Goal: Transaction & Acquisition: Book appointment/travel/reservation

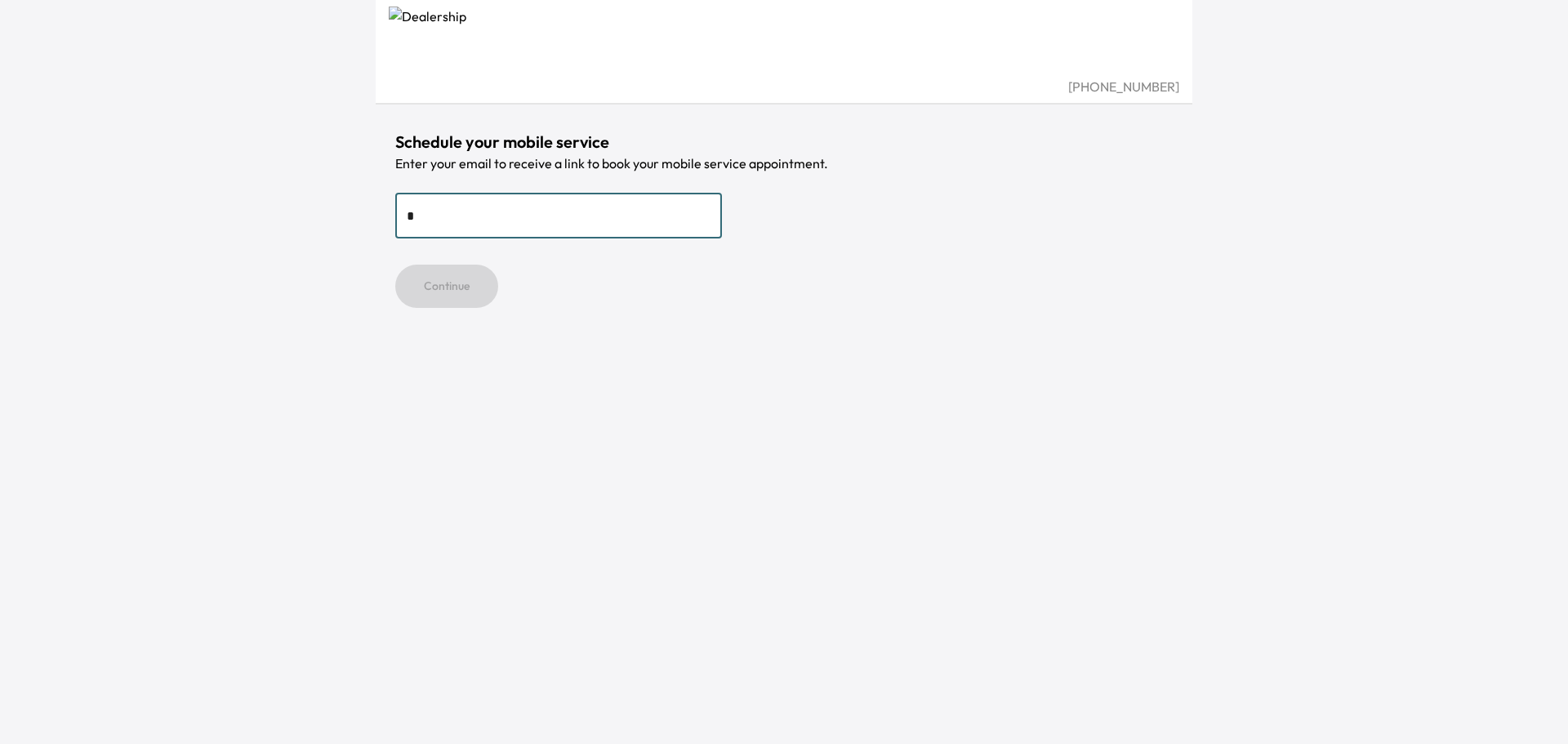
type input "**********"
click at [455, 289] on button "Continue" at bounding box center [447, 287] width 103 height 43
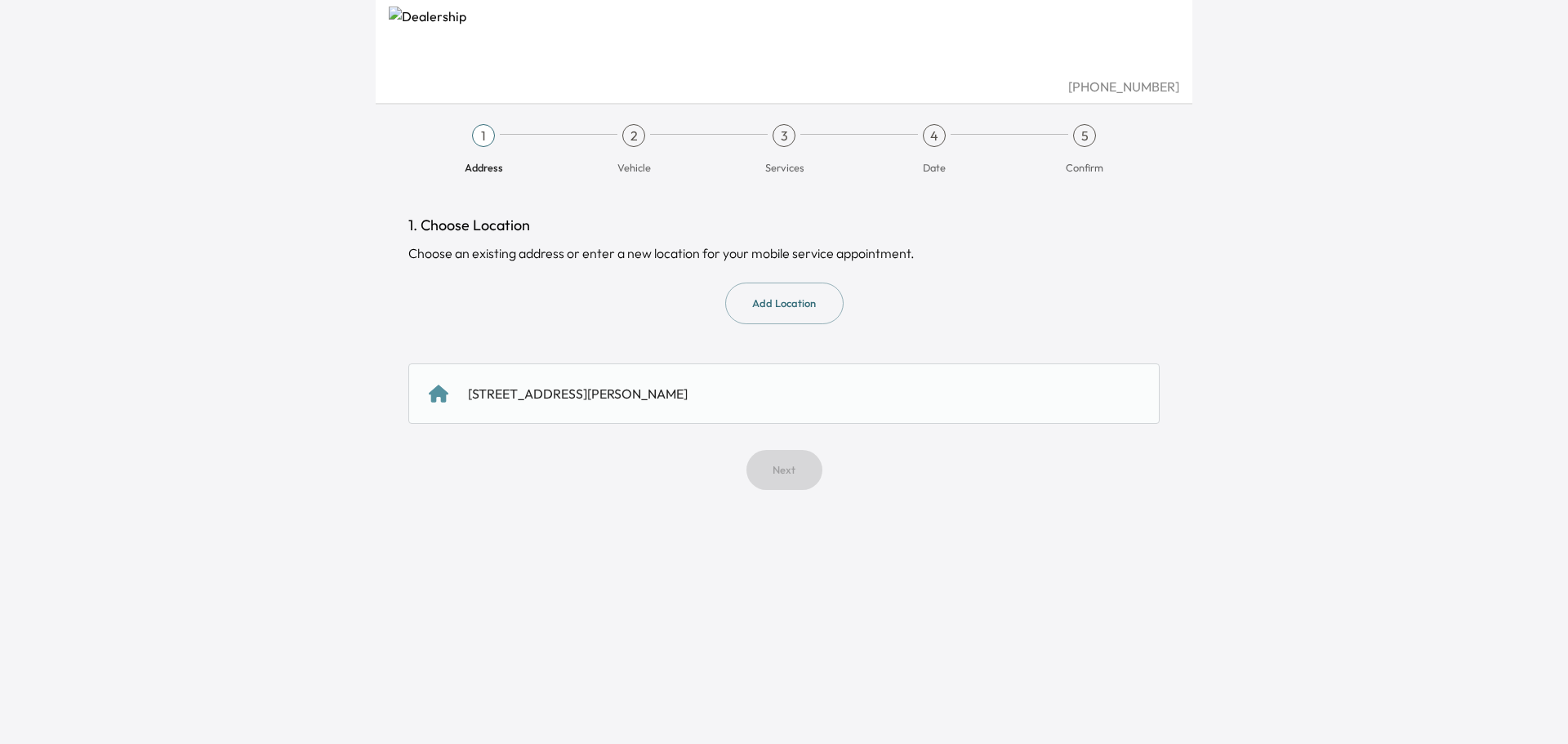
click at [530, 402] on div "[STREET_ADDRESS][PERSON_NAME]" at bounding box center [578, 394] width 220 height 20
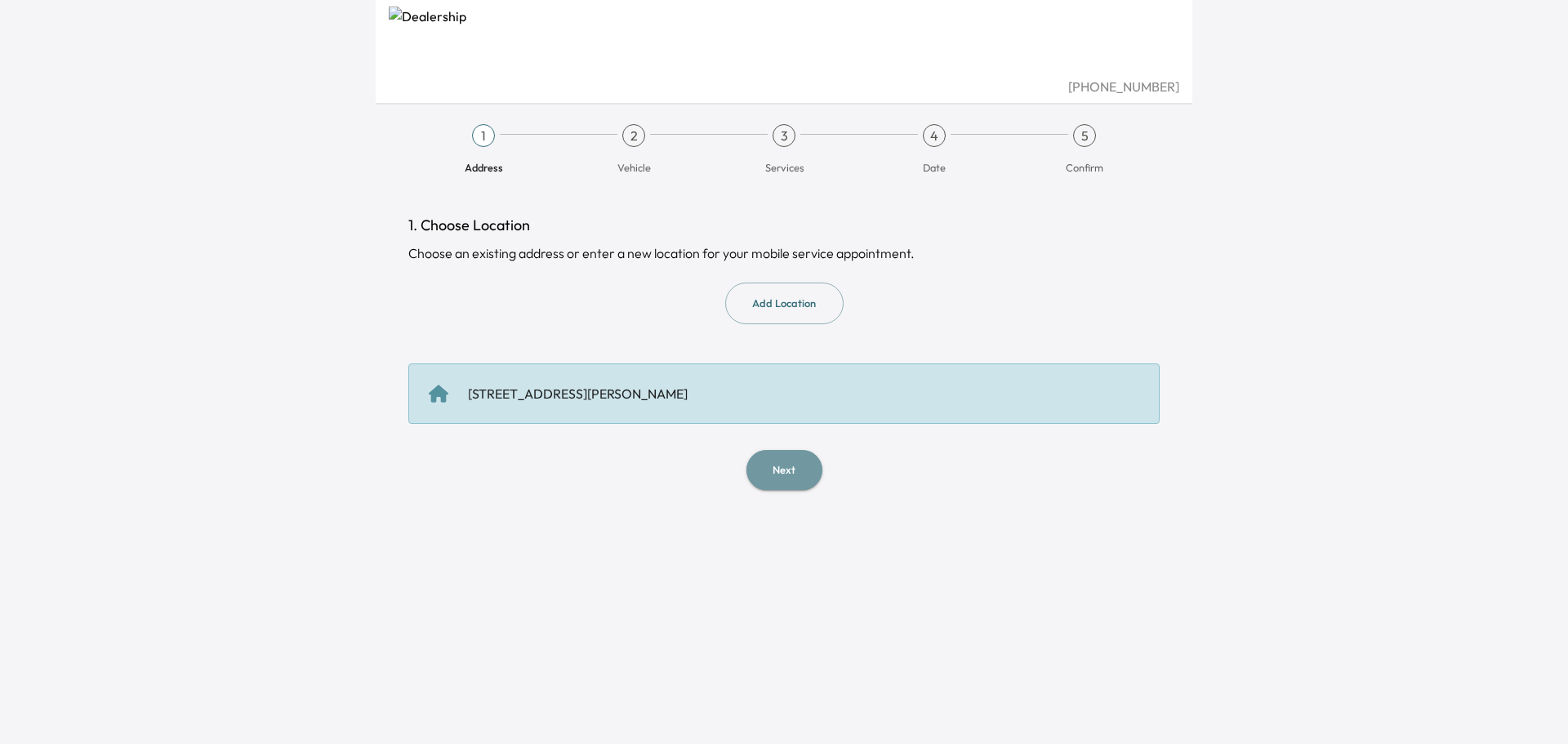
click at [784, 482] on button "Next" at bounding box center [784, 470] width 76 height 40
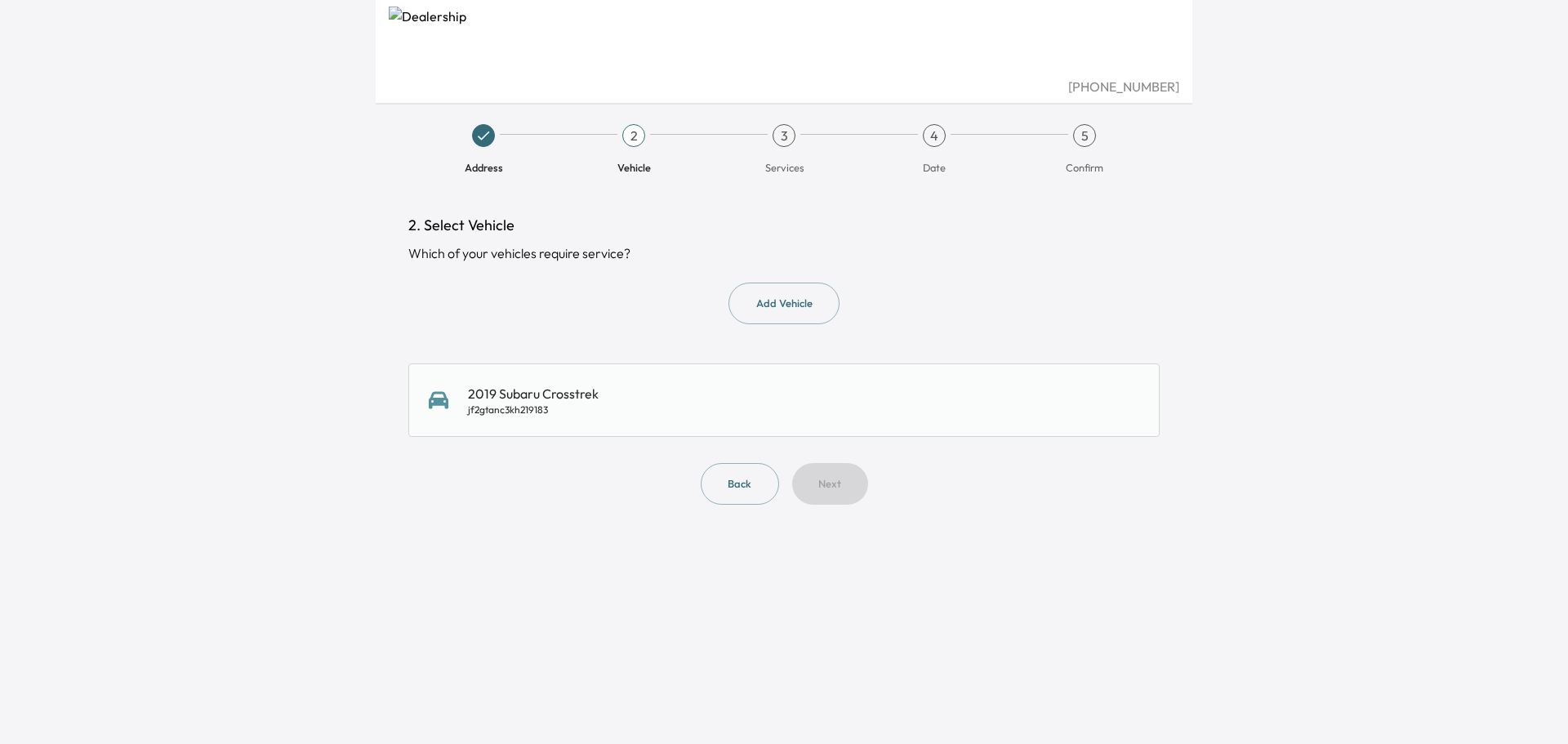
click at [536, 398] on div "2019 Subaru Crosstrek jf2gtanc3kh219183" at bounding box center [533, 401] width 130 height 33
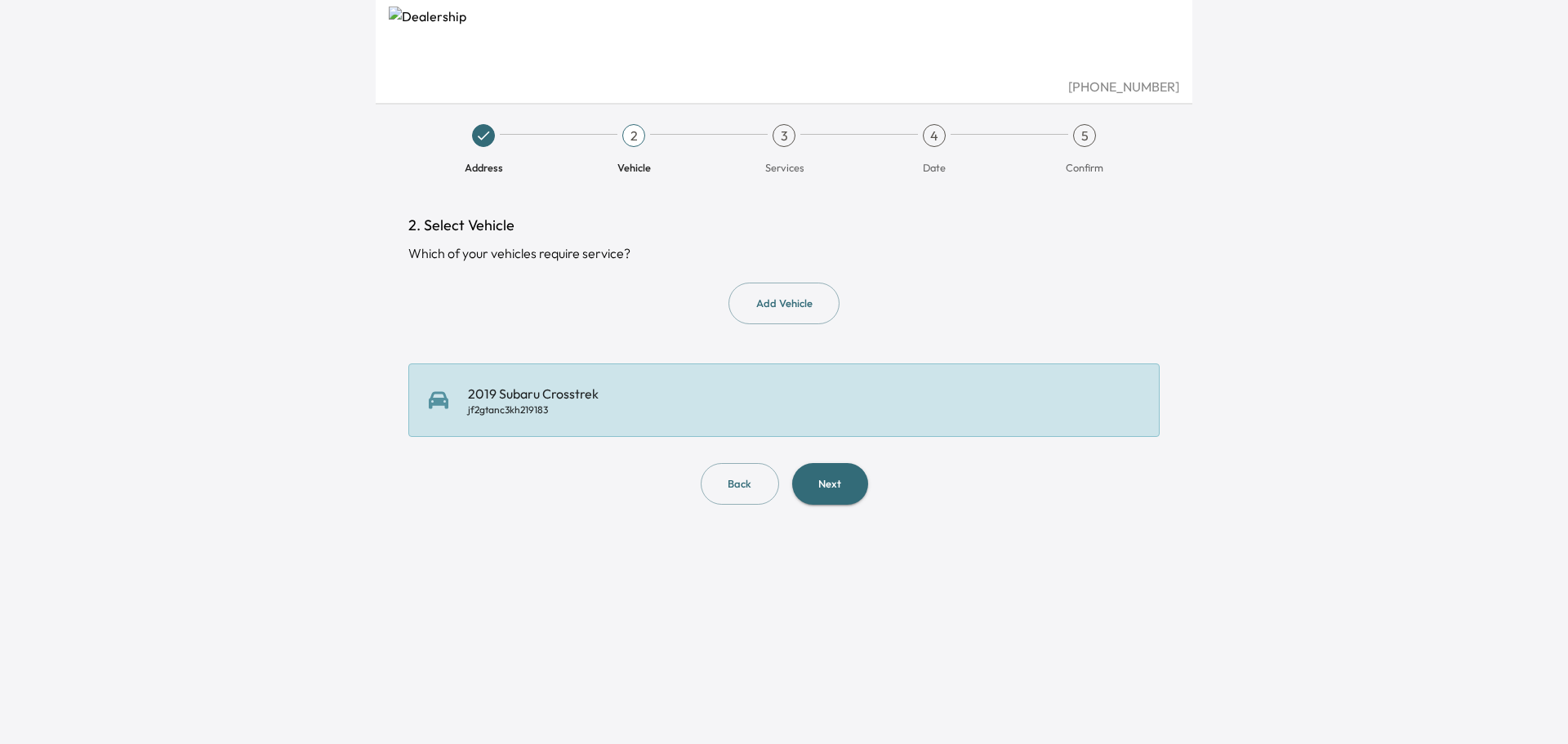
click at [830, 481] on button "Next" at bounding box center [830, 484] width 76 height 42
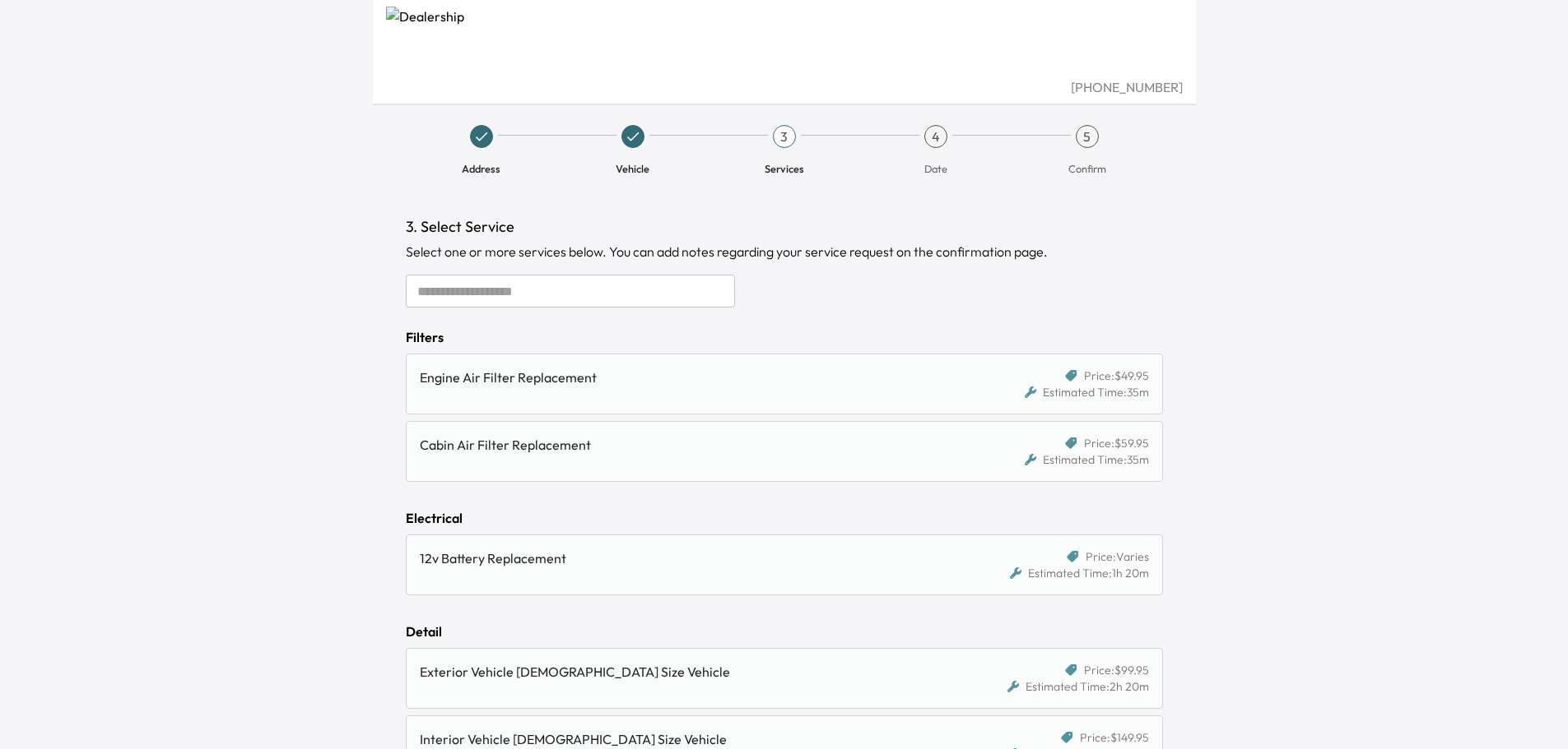
click at [615, 293] on input "text" at bounding box center [570, 291] width 329 height 33
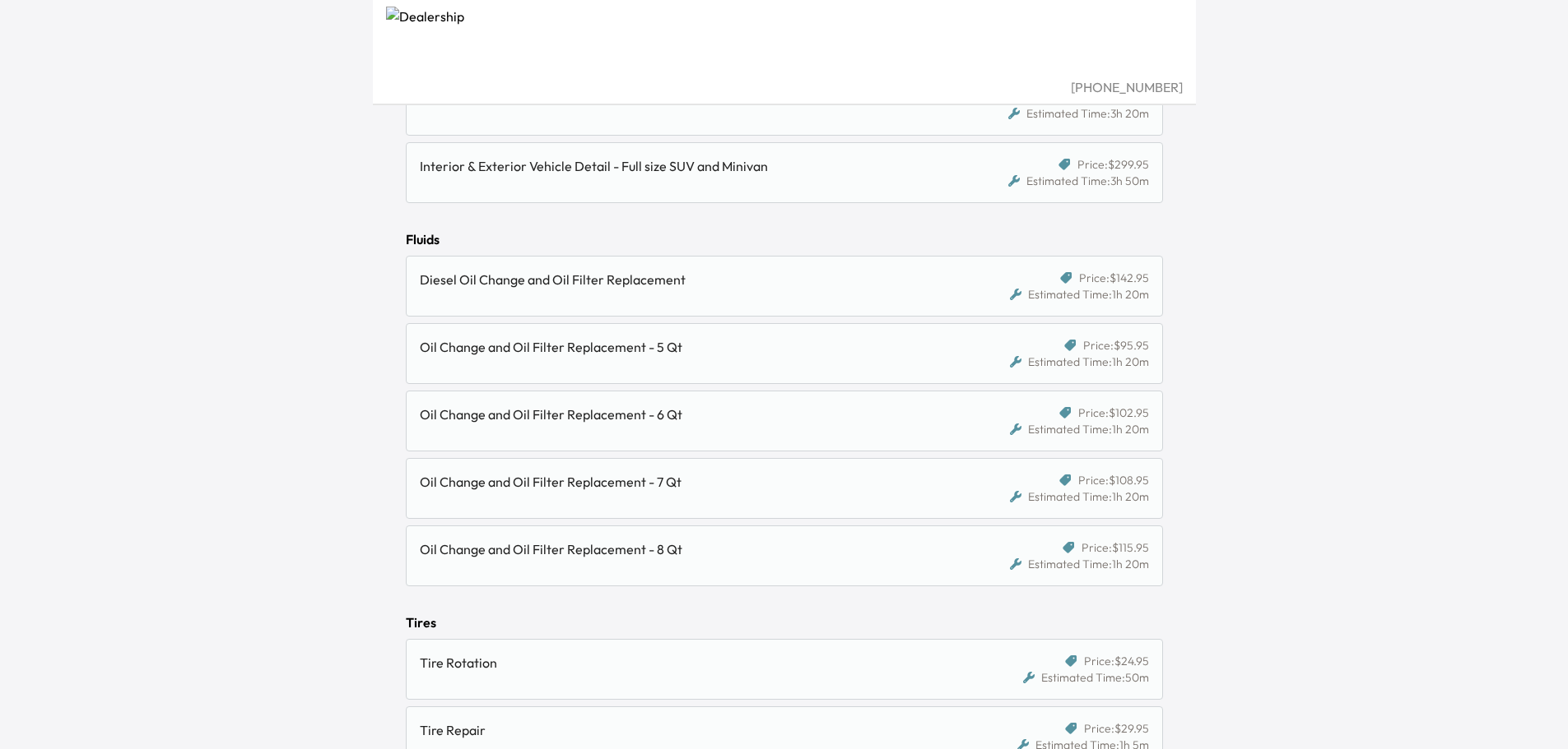
scroll to position [1069, 0]
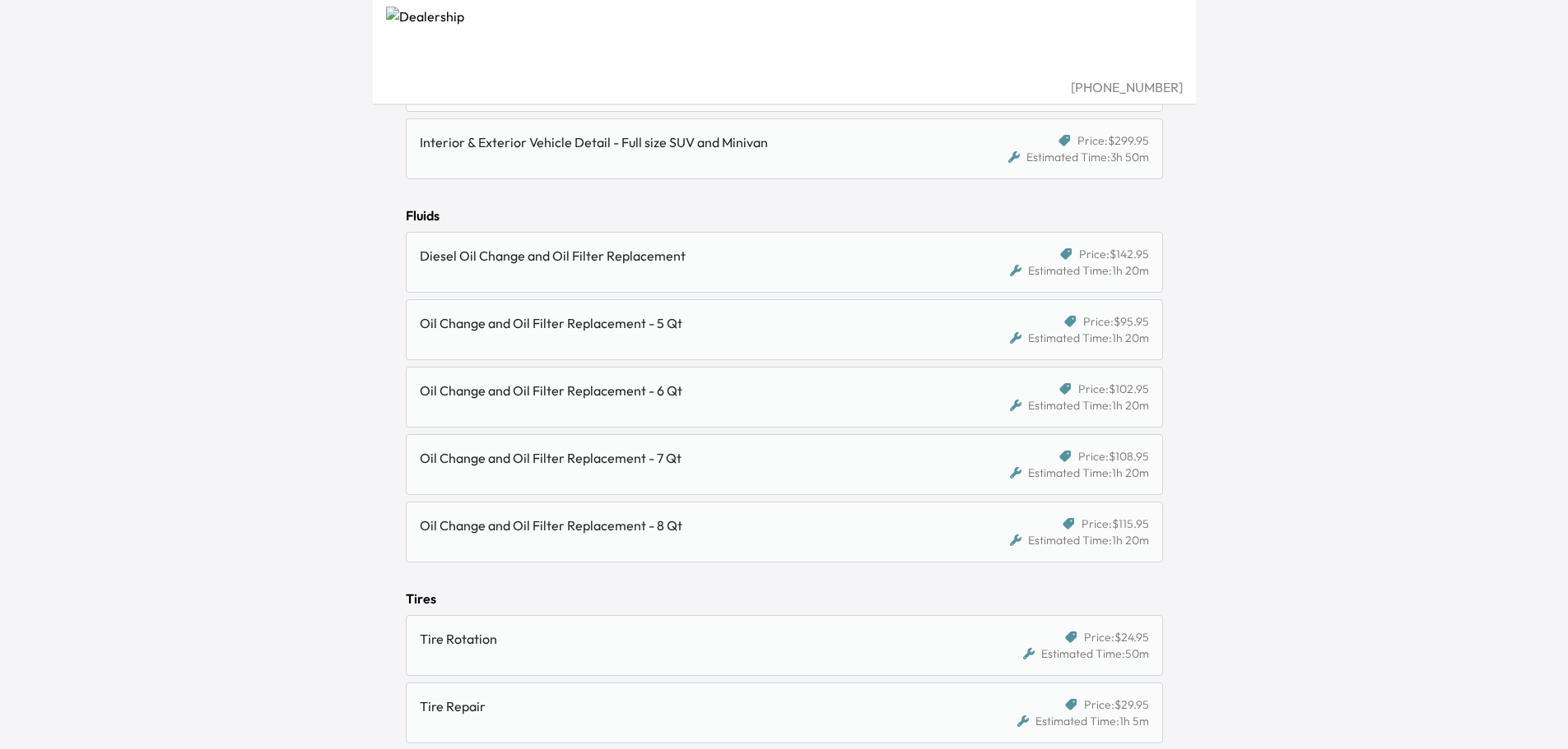
click at [601, 325] on div "Oil Change and Oil Filter Replacement - 5 Qt" at bounding box center [686, 323] width 534 height 20
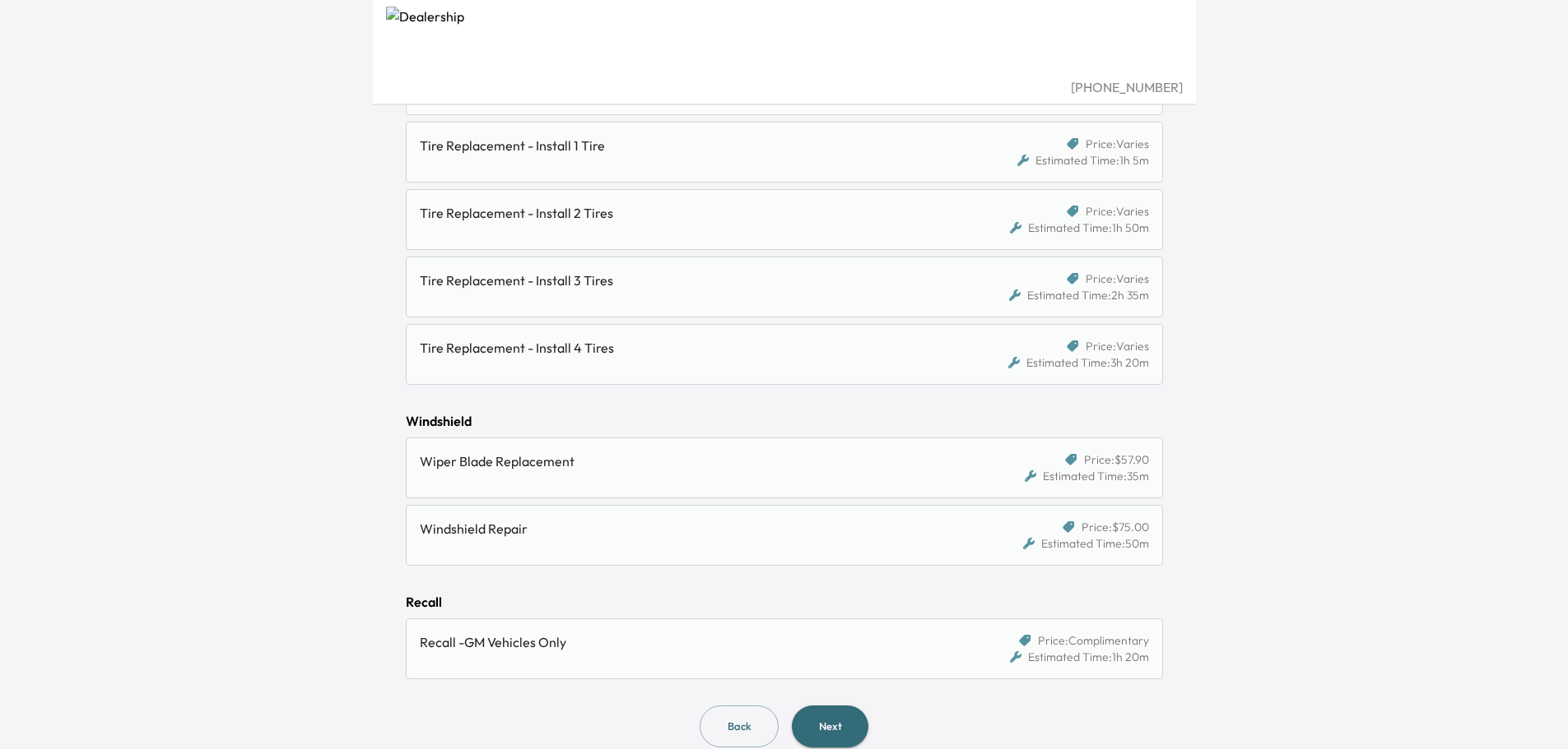
scroll to position [1723, 0]
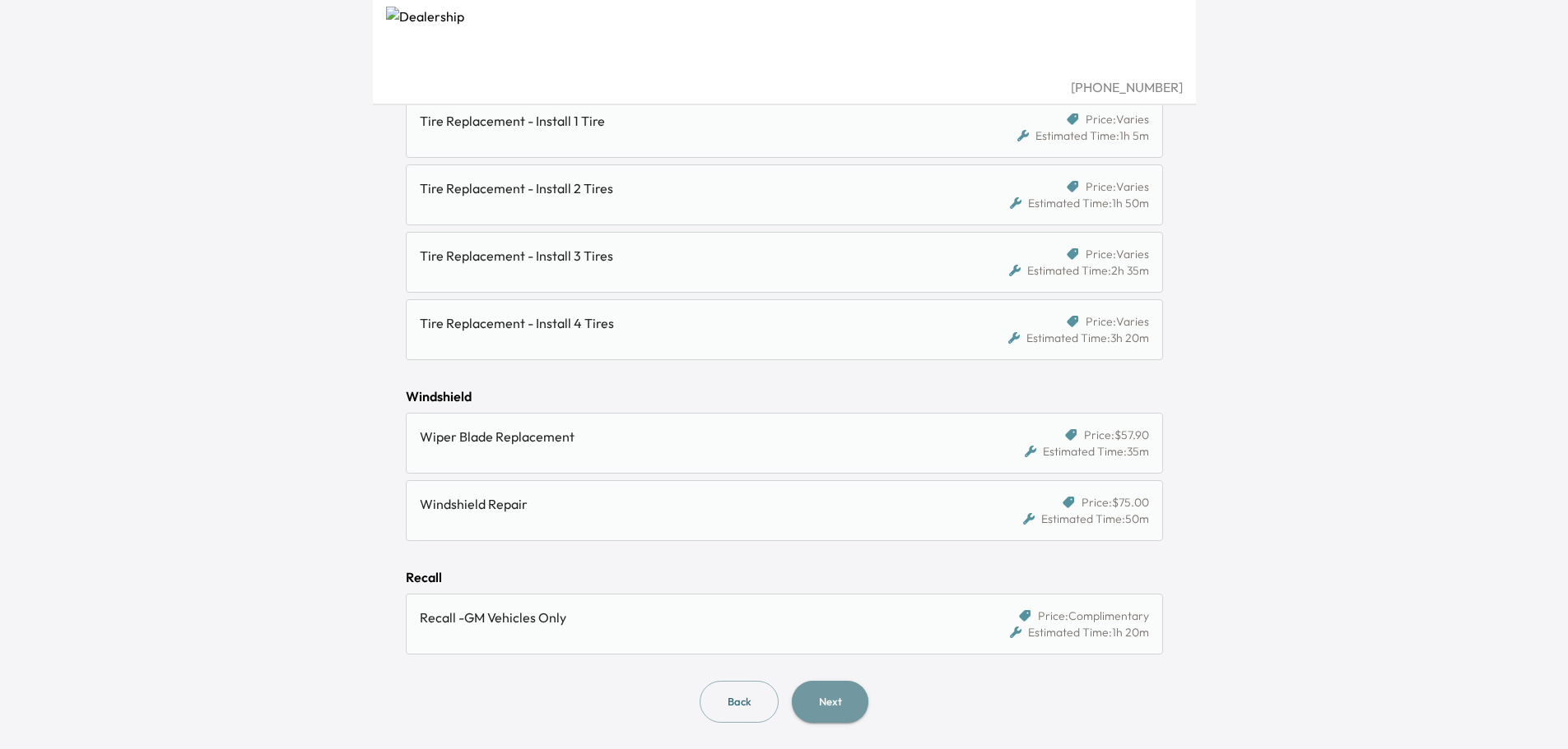
click at [853, 700] on button "Next" at bounding box center [829, 702] width 76 height 42
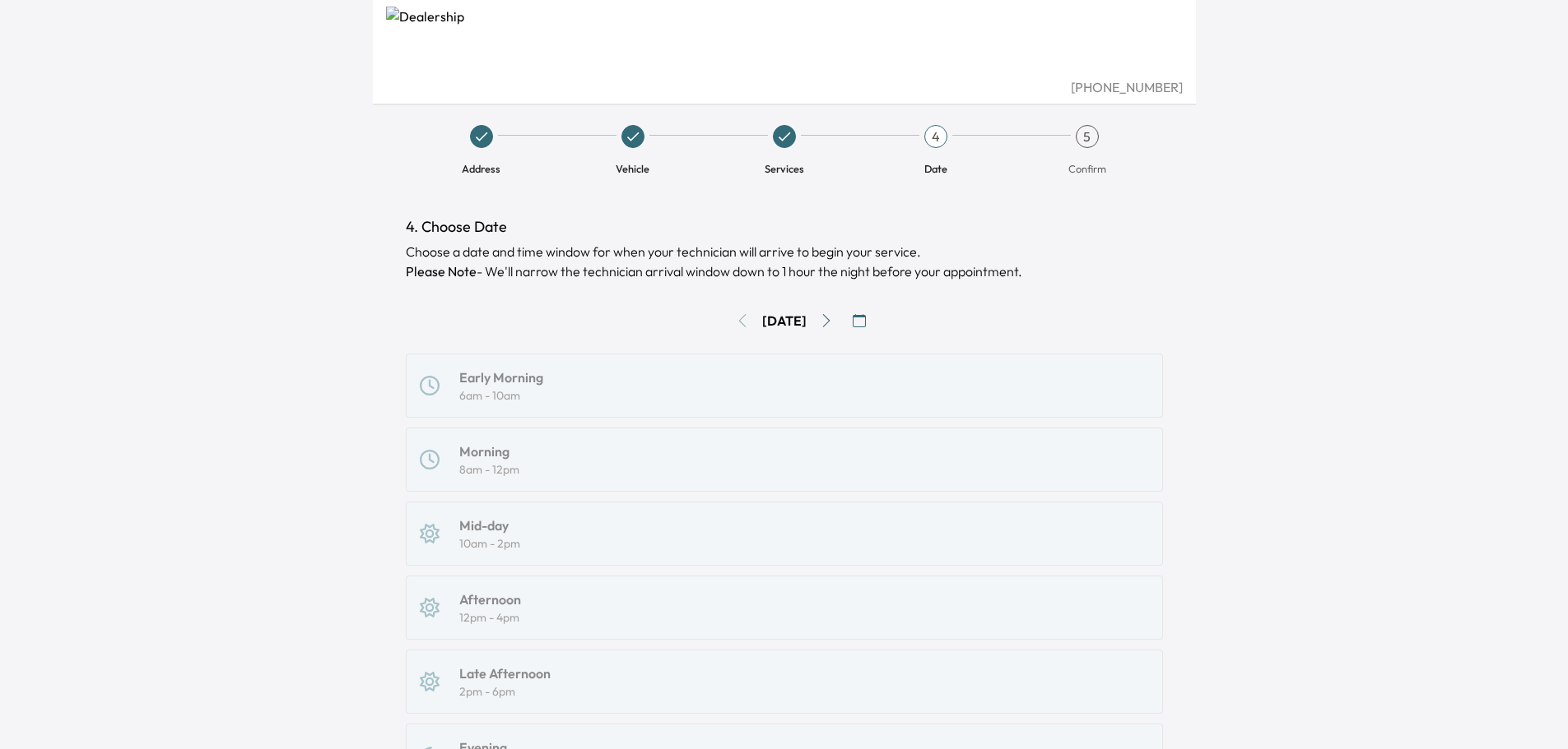
click at [832, 322] on icon "Go to next day" at bounding box center [826, 320] width 13 height 13
click at [534, 457] on div "Morning 8am - 12pm" at bounding box center [784, 459] width 729 height 36
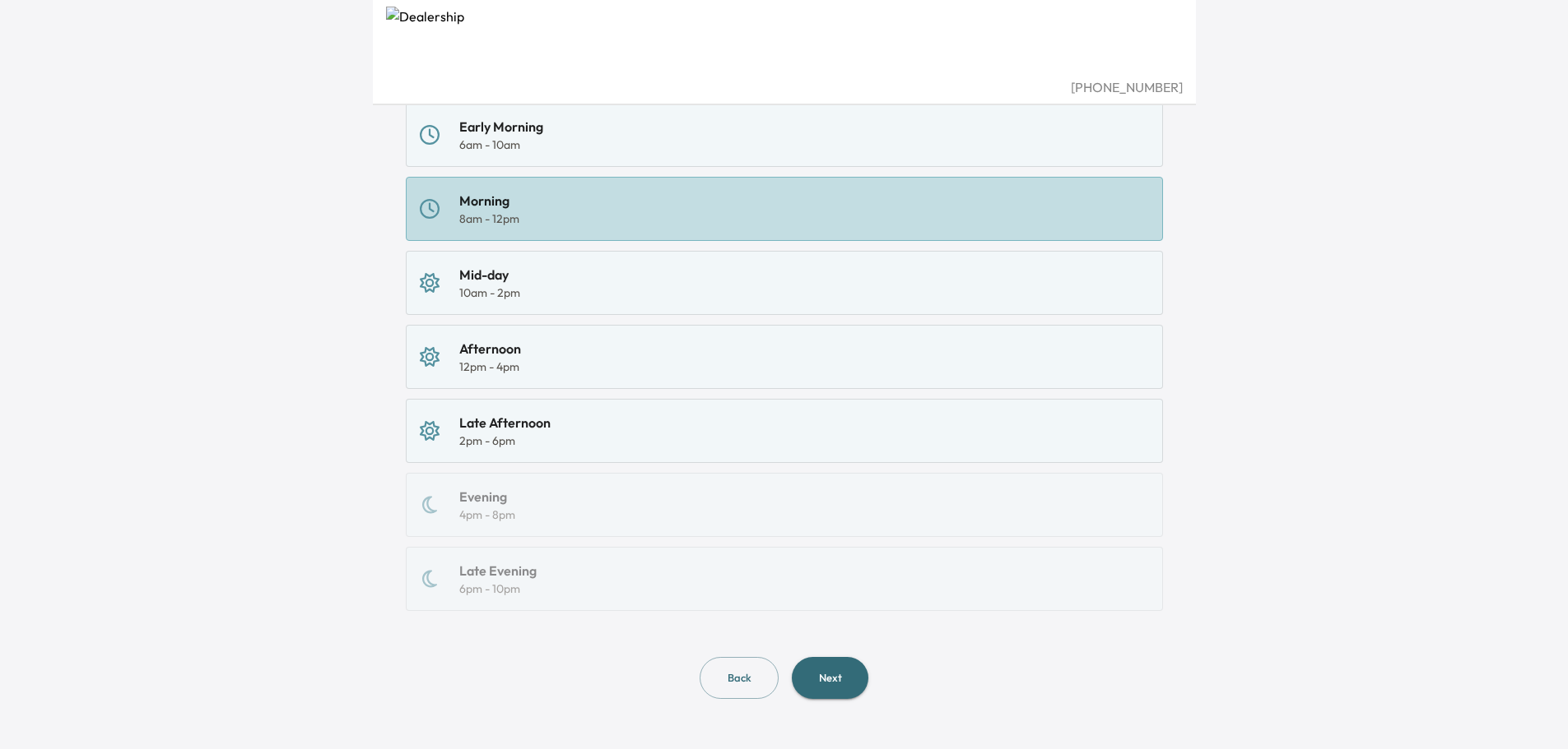
scroll to position [254, 0]
click at [818, 676] on button "Next" at bounding box center [829, 676] width 76 height 42
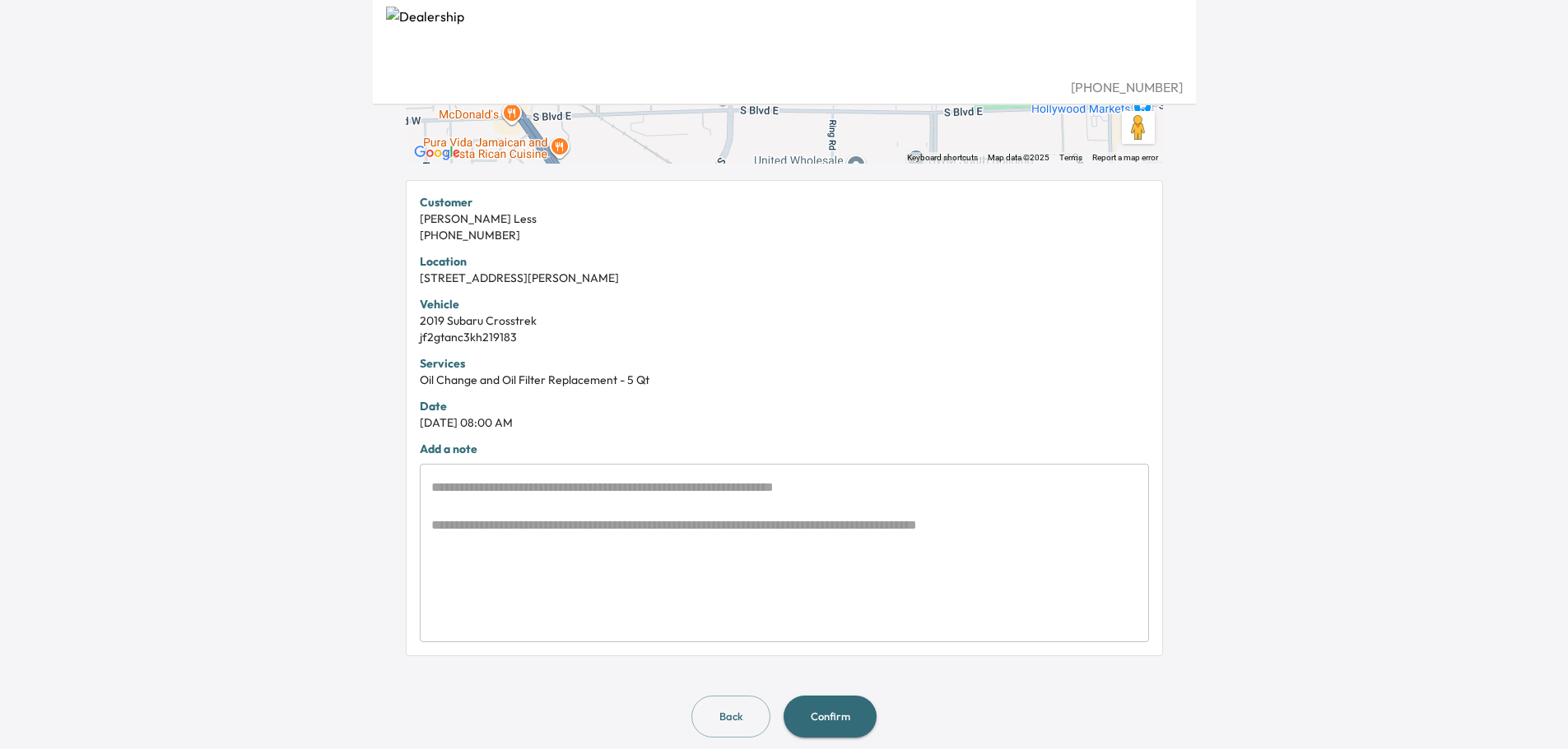
scroll to position [294, 0]
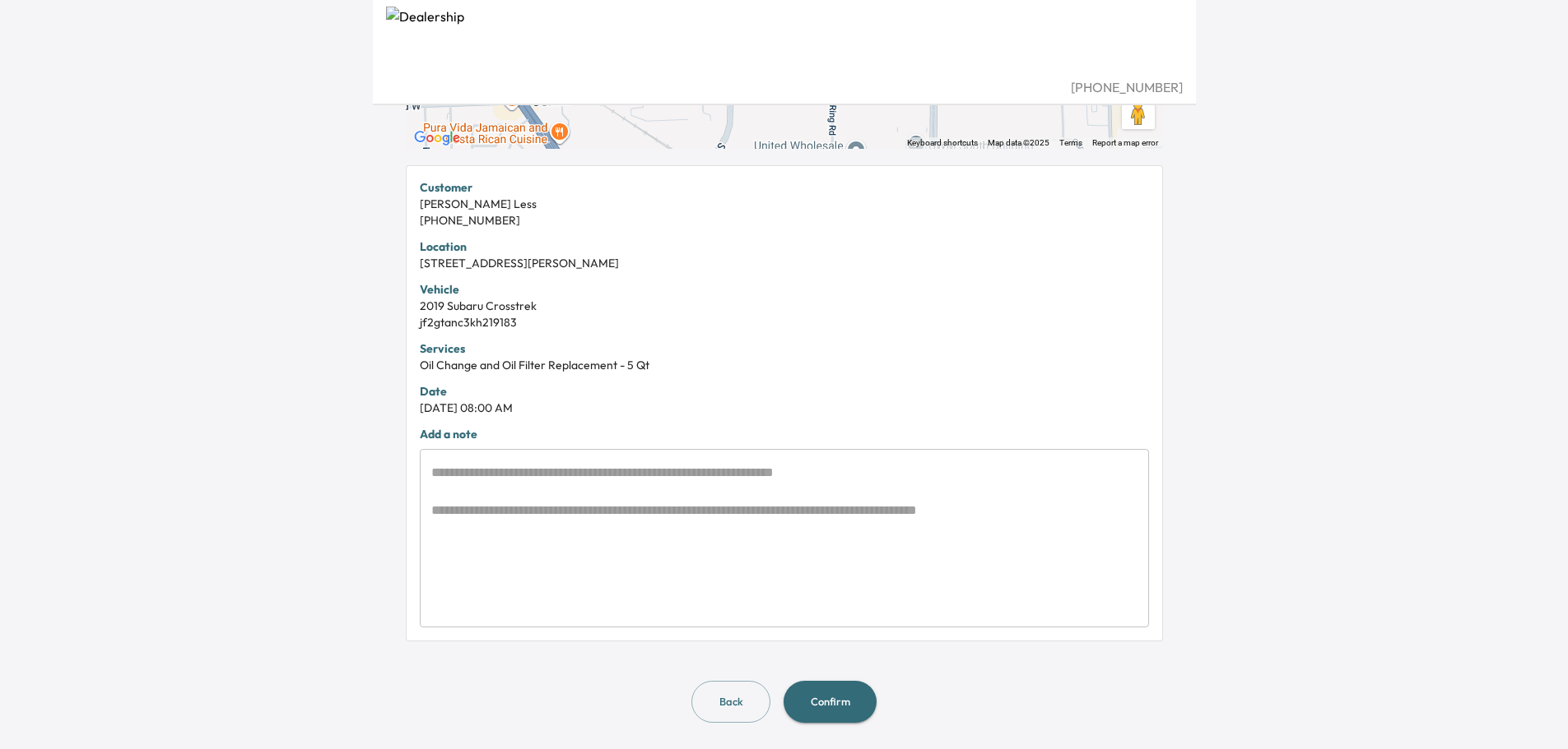
click at [845, 702] on button "Confirm" at bounding box center [830, 702] width 93 height 42
